Goal: Information Seeking & Learning: Compare options

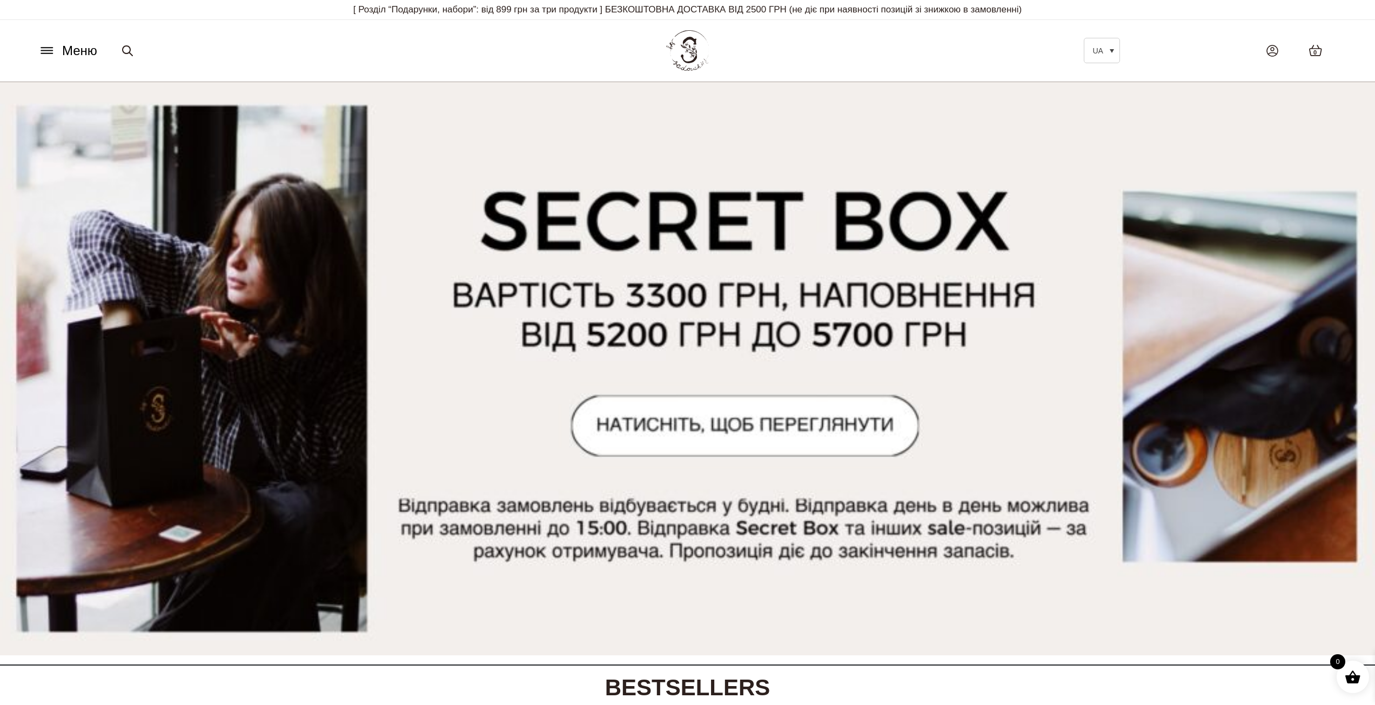
click at [55, 52] on icon at bounding box center [46, 50] width 17 height 11
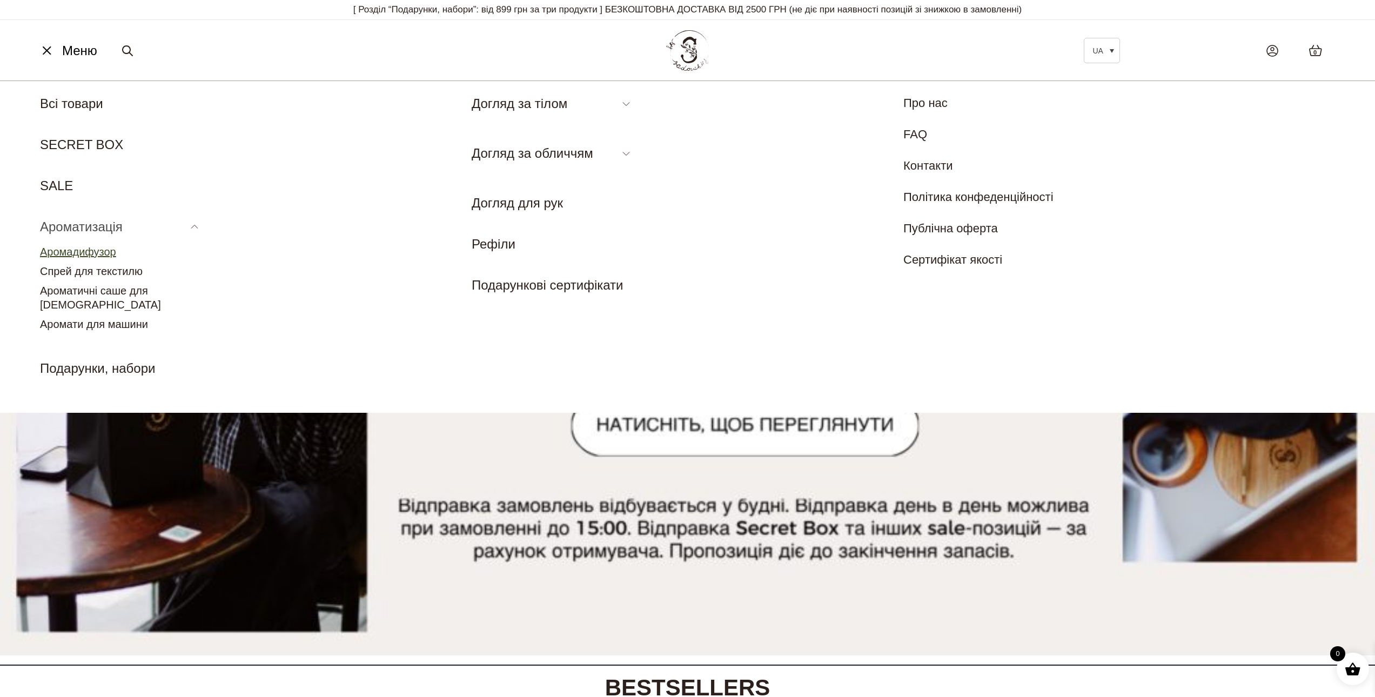
click at [91, 250] on link "Аромадифузор" at bounding box center [78, 252] width 76 height 12
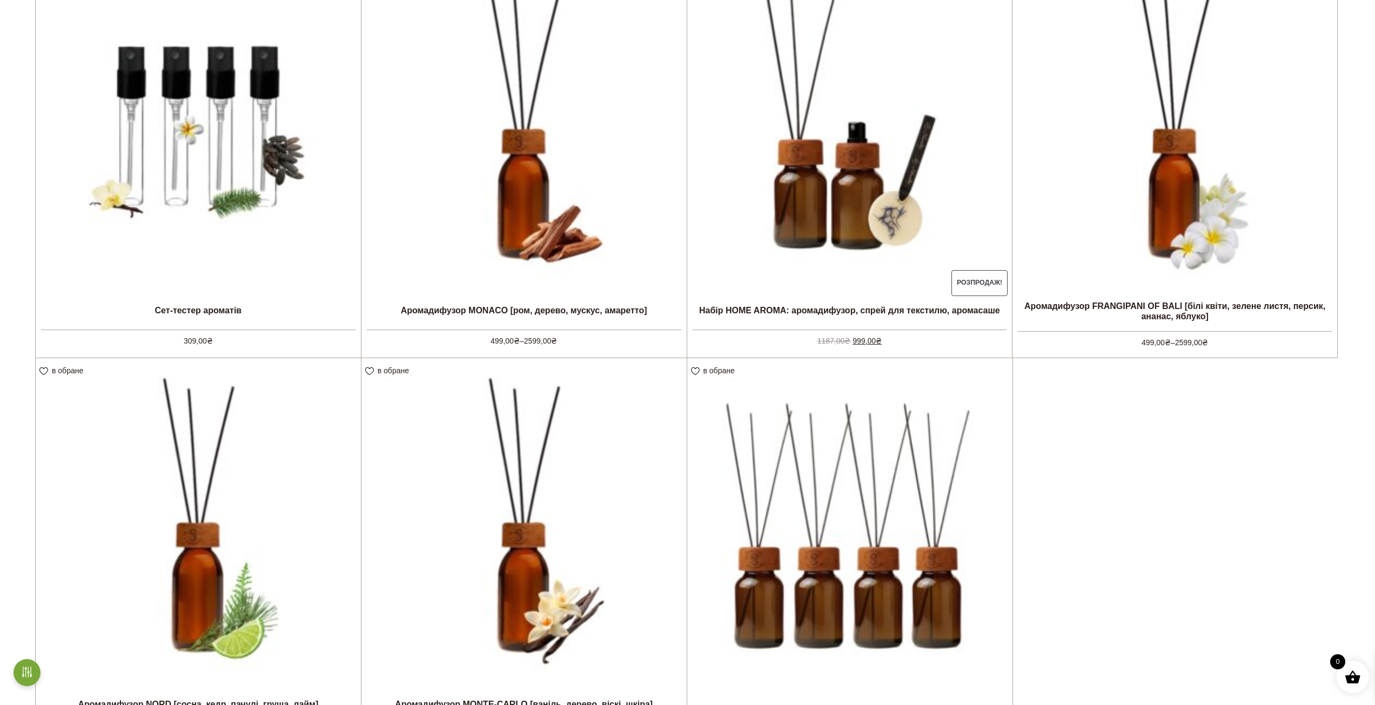
scroll to position [540, 0]
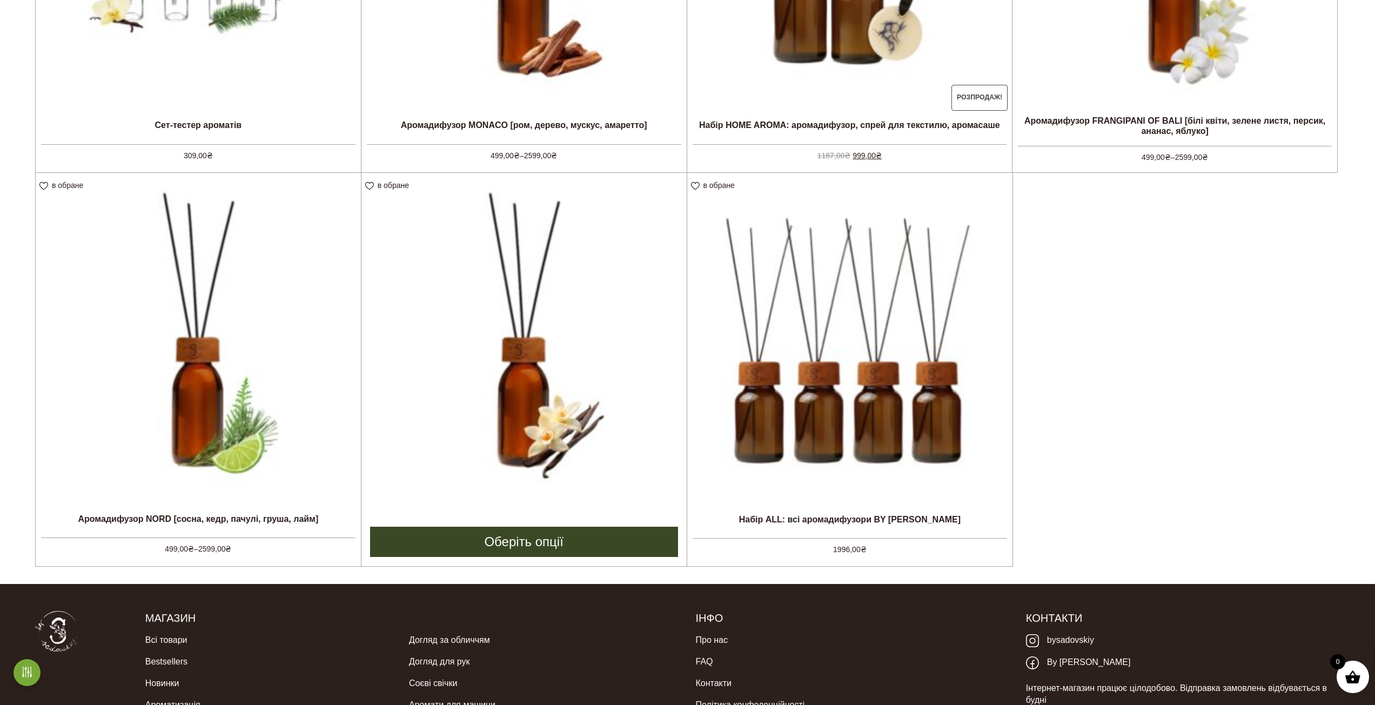
click at [546, 297] on img at bounding box center [524, 335] width 325 height 325
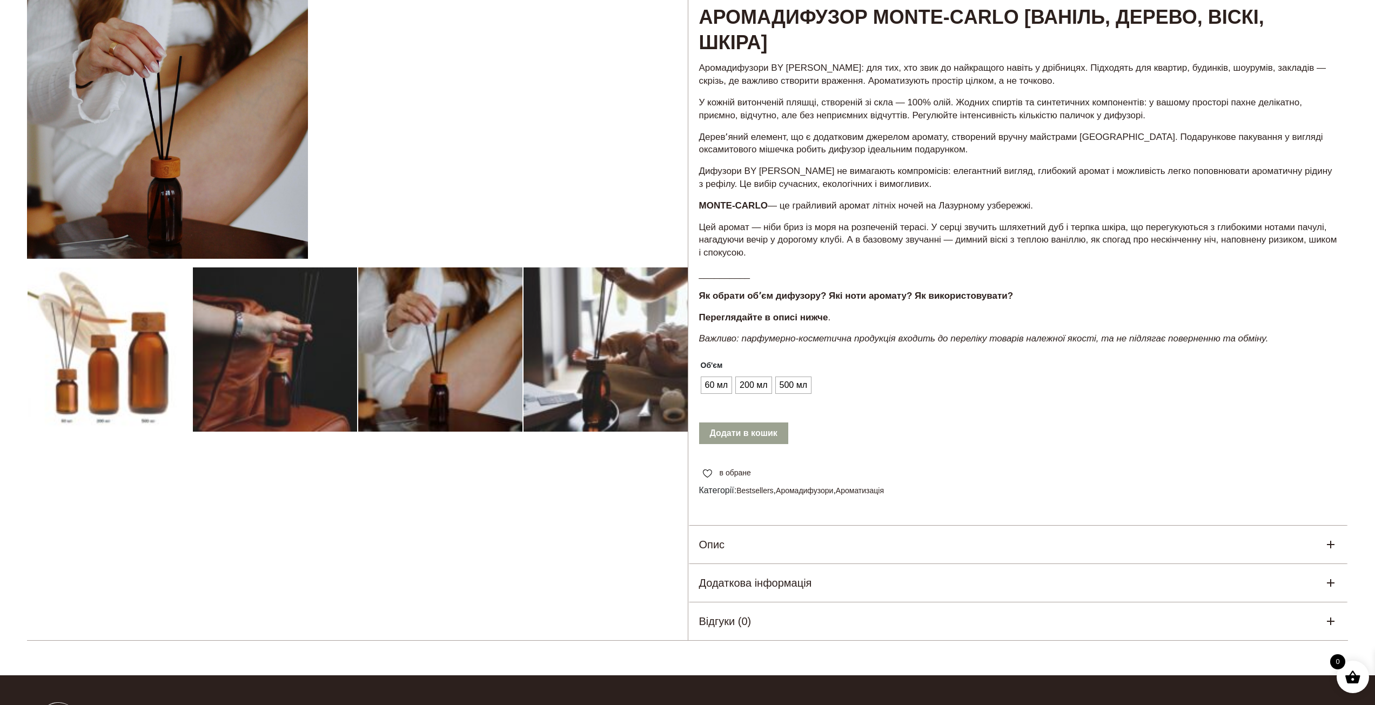
scroll to position [270, 0]
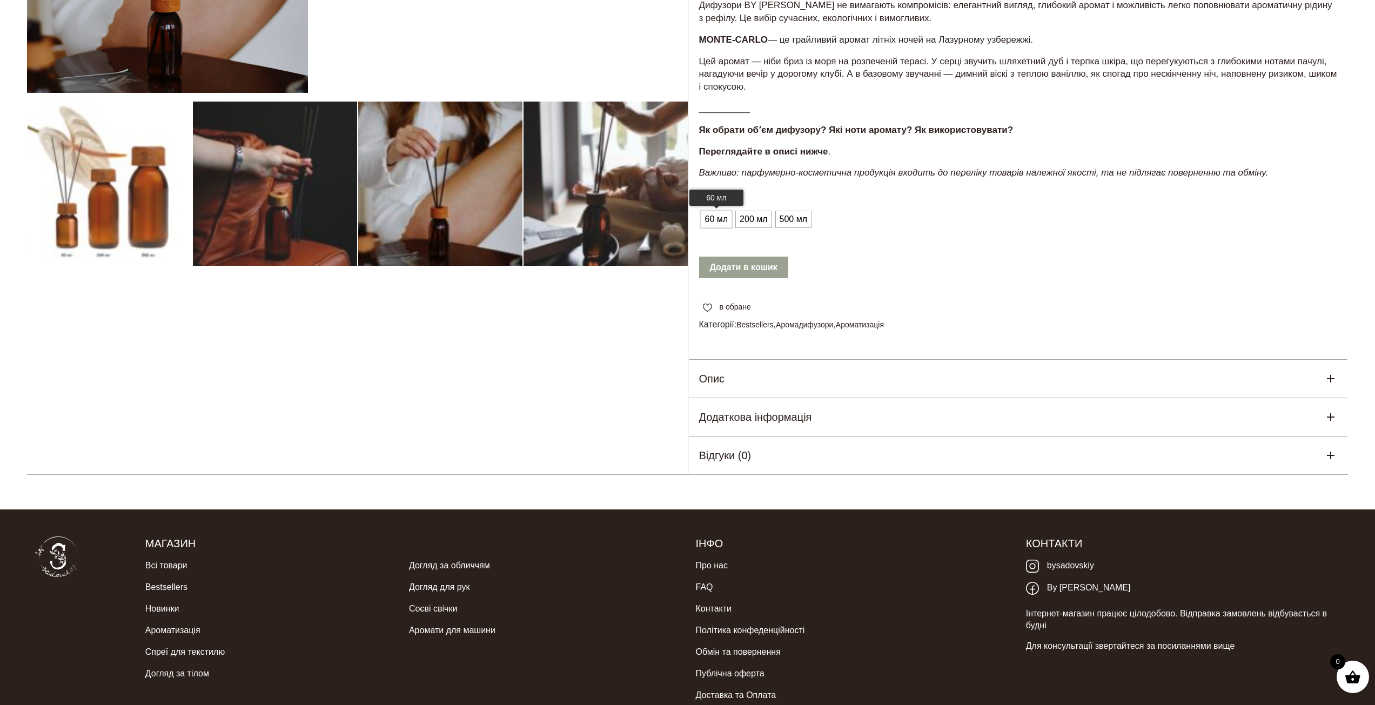
click at [724, 218] on span "60 мл" at bounding box center [717, 219] width 29 height 17
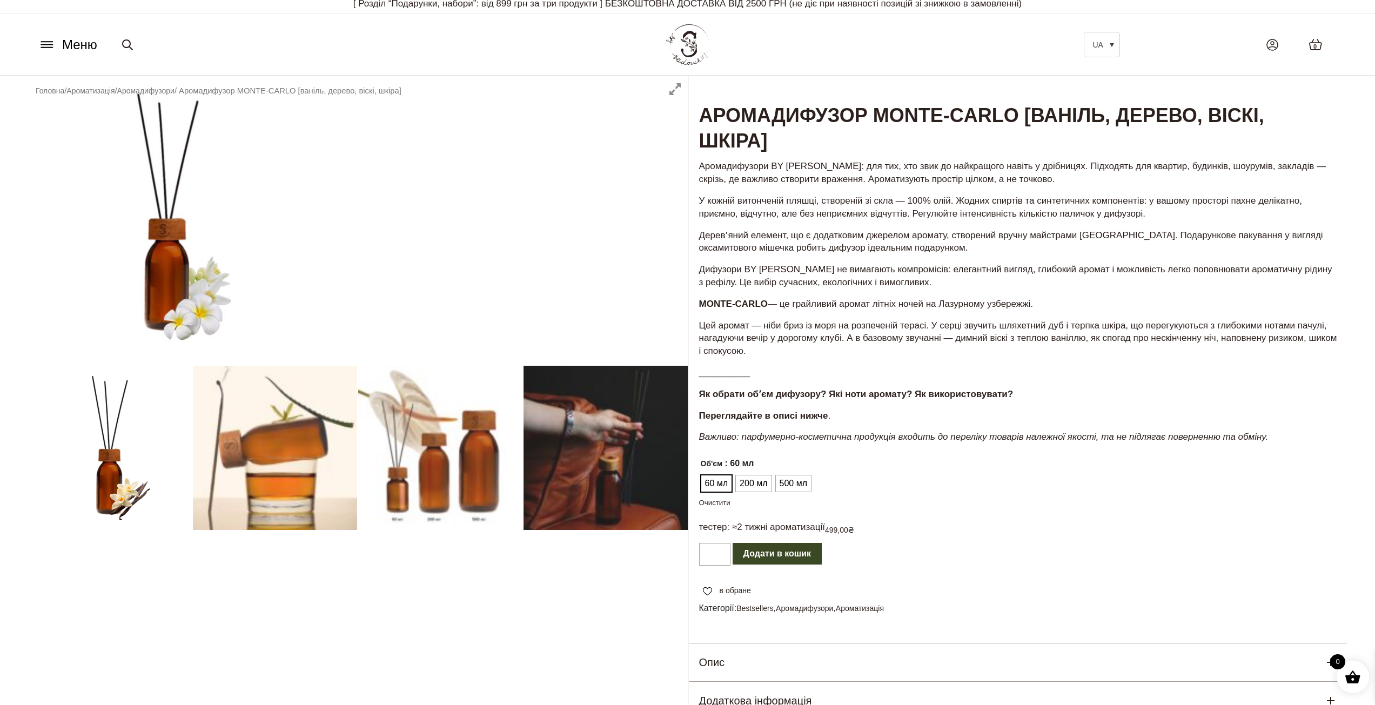
scroll to position [0, 0]
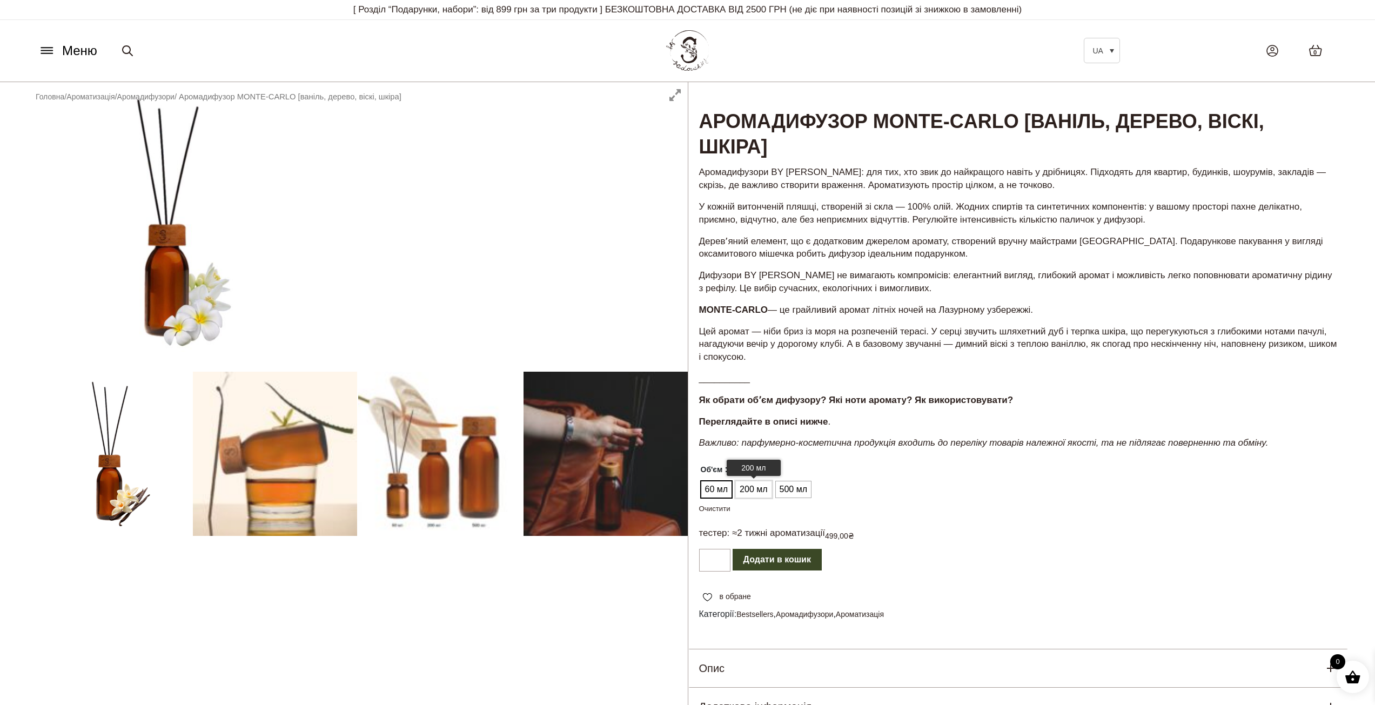
click at [754, 497] on span "200 мл" at bounding box center [753, 489] width 33 height 17
click at [708, 492] on span "60 мл" at bounding box center [717, 489] width 29 height 17
click at [786, 492] on span "500 мл" at bounding box center [793, 489] width 33 height 17
click at [724, 496] on span "60 мл" at bounding box center [717, 489] width 29 height 17
click at [69, 52] on span "Меню" at bounding box center [79, 50] width 35 height 19
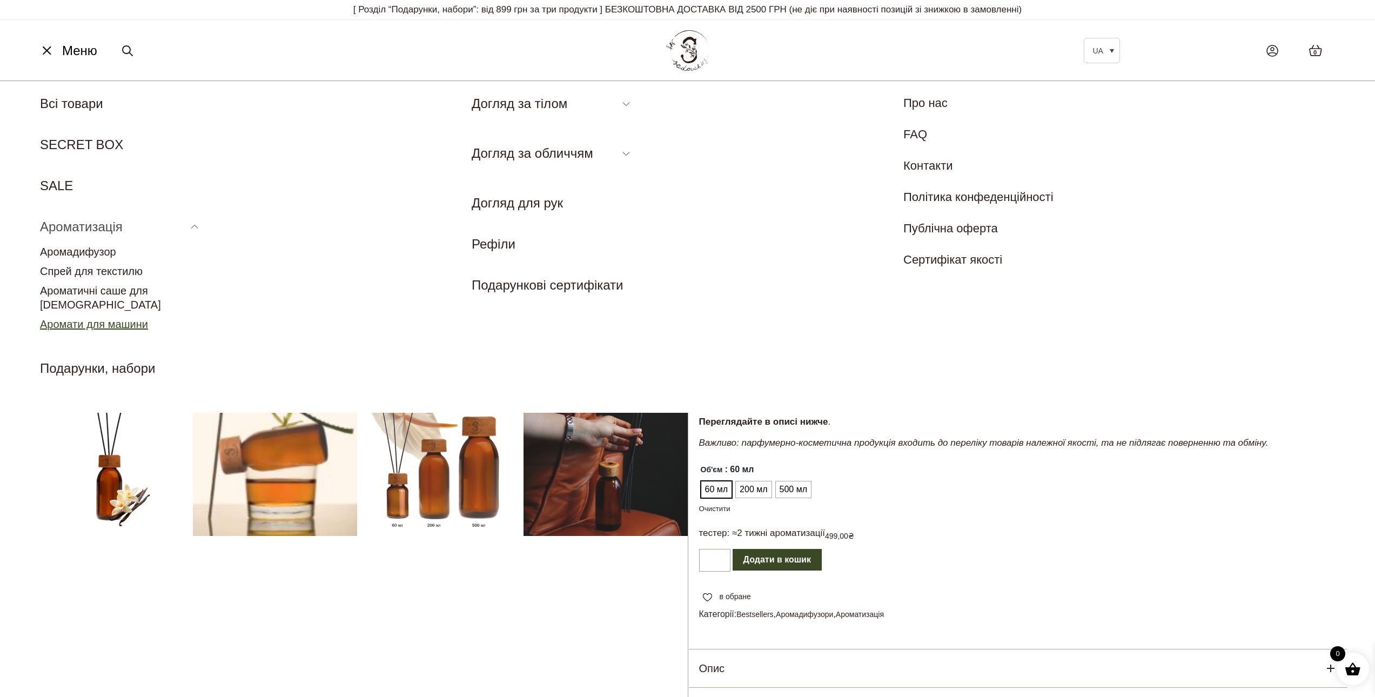
click at [131, 318] on link "Аромати для машини" at bounding box center [94, 324] width 108 height 12
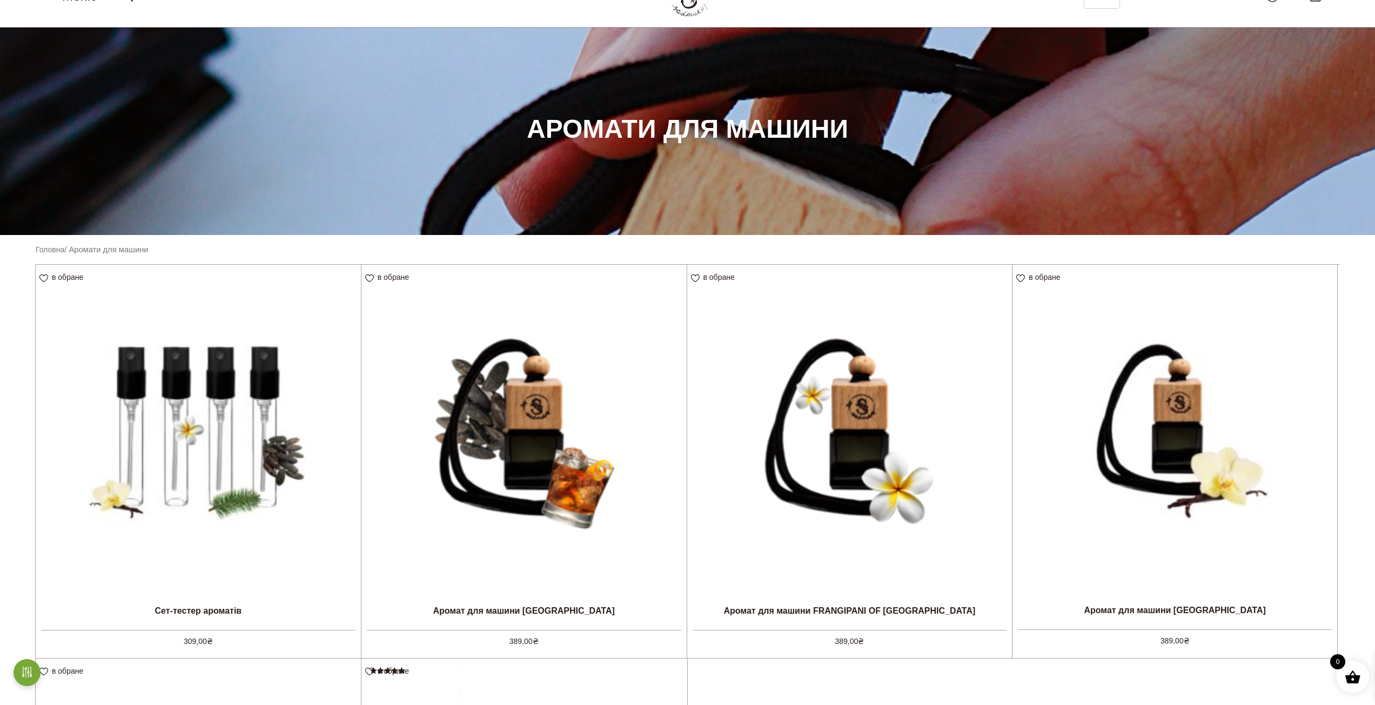
scroll to position [54, 0]
